Goal: Information Seeking & Learning: Understand process/instructions

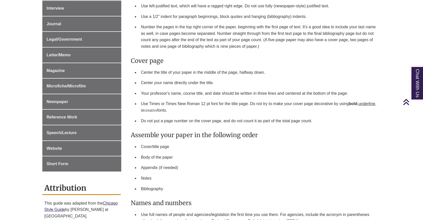
scroll to position [356, 0]
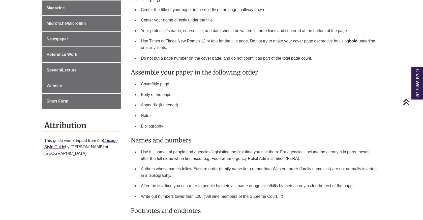
click at [154, 99] on li "Body of the paper" at bounding box center [259, 94] width 240 height 11
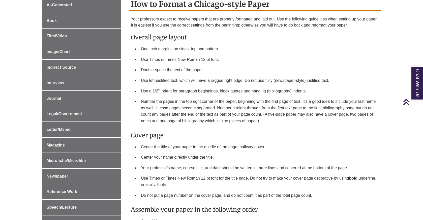
scroll to position [272, 0]
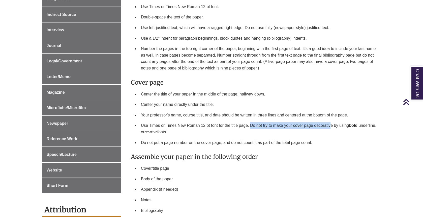
drag, startPoint x: 250, startPoint y: 125, endPoint x: 334, endPoint y: 125, distance: 84.3
click at [330, 124] on li "Use Times or Times New Roman 12 pt font for the title page. Do not try to make …" at bounding box center [259, 128] width 240 height 17
drag, startPoint x: 334, startPoint y: 125, endPoint x: 317, endPoint y: 125, distance: 16.9
click at [334, 125] on li "Use Times or Times New Roman 12 pt font for the title page. Do not try to make …" at bounding box center [259, 128] width 240 height 17
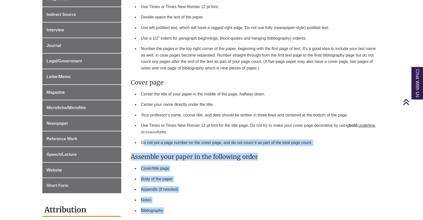
drag, startPoint x: 143, startPoint y: 143, endPoint x: 279, endPoint y: 141, distance: 136.6
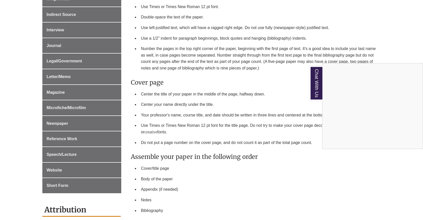
click at [183, 141] on div "Chat With Us" at bounding box center [211, 110] width 423 height 220
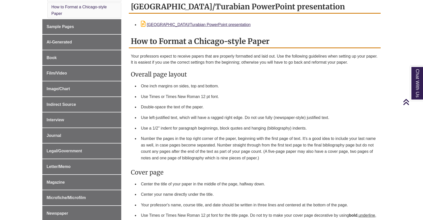
scroll to position [179, 0]
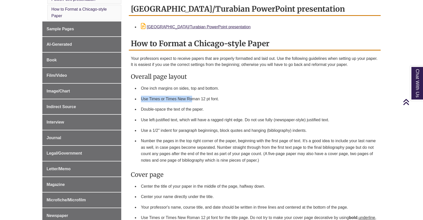
drag, startPoint x: 142, startPoint y: 101, endPoint x: 191, endPoint y: 102, distance: 48.2
click at [192, 102] on li "Use Times or Times New Roman 12 pt font." at bounding box center [259, 99] width 240 height 11
drag, startPoint x: 151, startPoint y: 113, endPoint x: 192, endPoint y: 113, distance: 41.1
click at [189, 113] on li "Double-space the text of the paper." at bounding box center [259, 109] width 240 height 11
drag, startPoint x: 179, startPoint y: 128, endPoint x: 197, endPoint y: 125, distance: 17.9
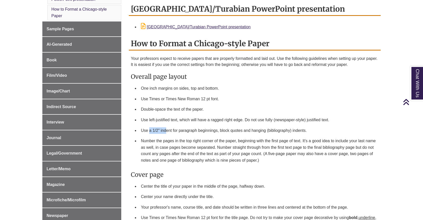
click at [183, 128] on li "Use a 1/2" indent for paragraph beginnings, block quotes and hanging (bibliogra…" at bounding box center [259, 130] width 240 height 11
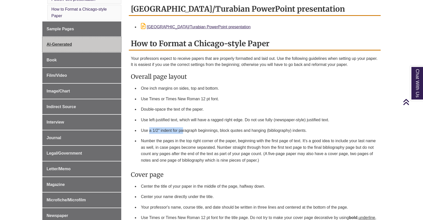
click at [70, 45] on span "AI-Generated" at bounding box center [59, 44] width 25 height 4
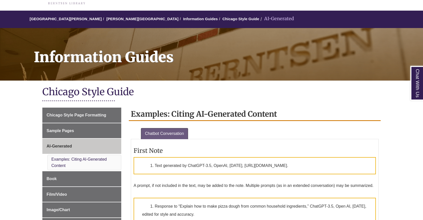
scroll to position [168, 0]
